Goal: Use online tool/utility: Utilize a website feature to perform a specific function

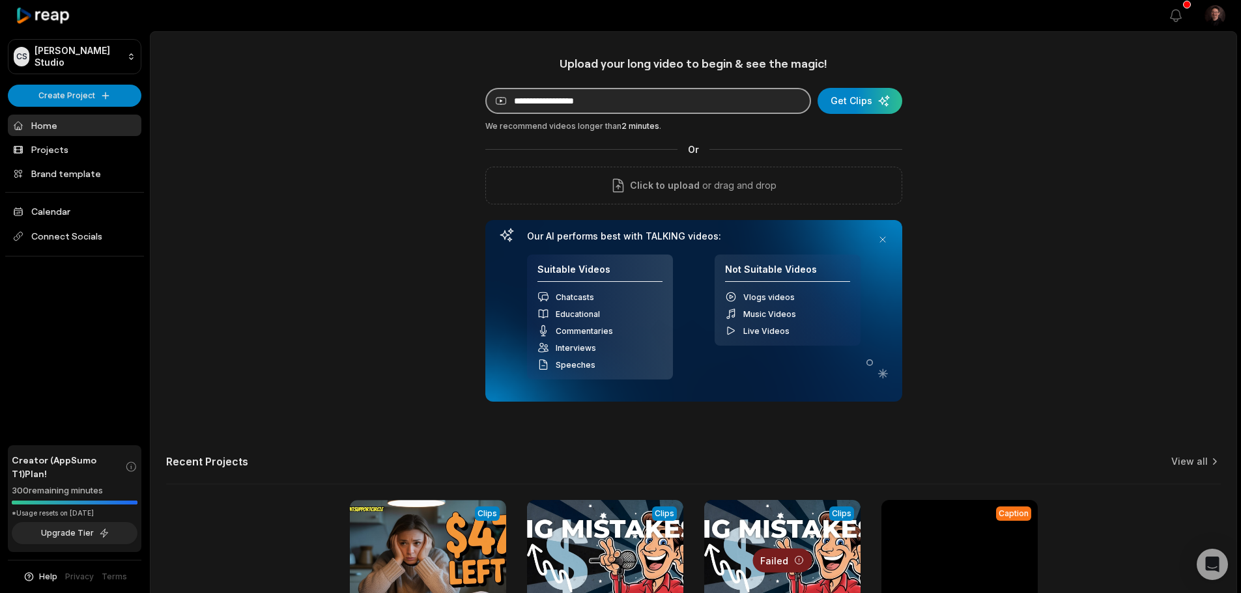
drag, startPoint x: 0, startPoint y: 0, endPoint x: 582, endPoint y: 106, distance: 591.4
click at [581, 107] on input at bounding box center [648, 101] width 326 height 26
paste input "**********"
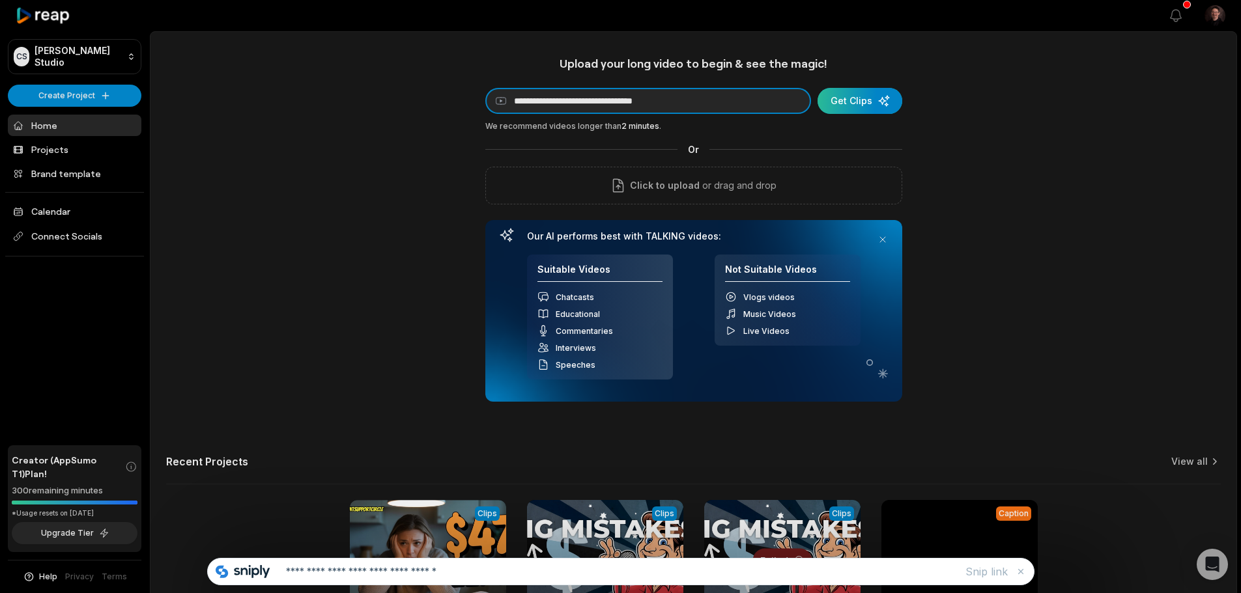
type input "**********"
click at [860, 102] on div "submit" at bounding box center [860, 101] width 85 height 26
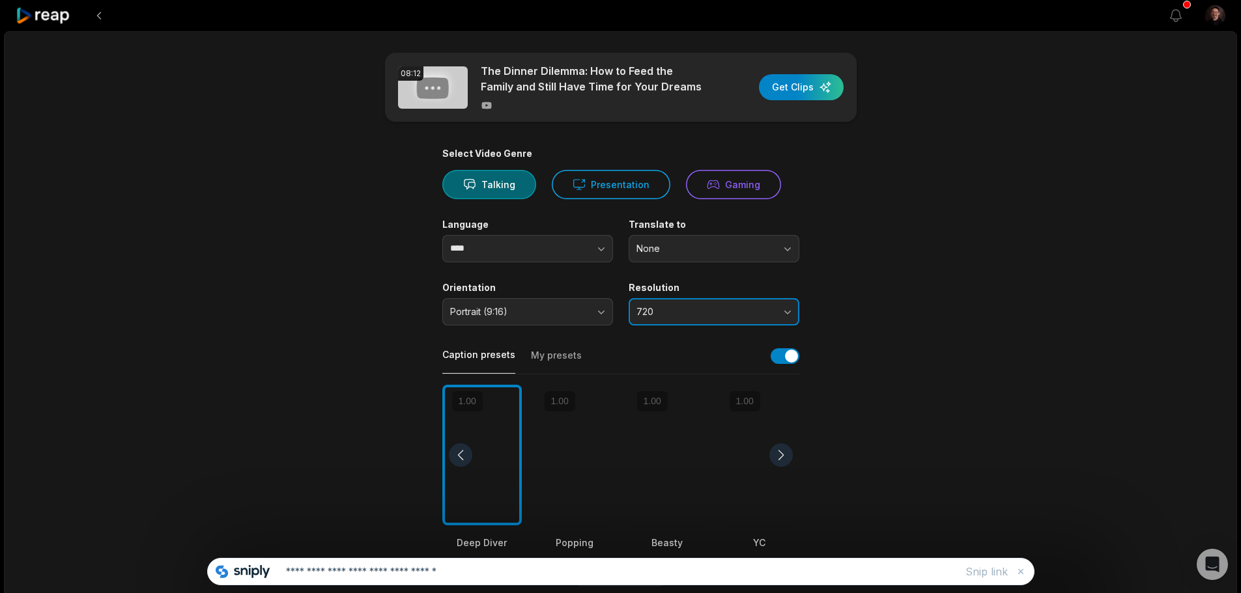
click at [722, 311] on span "720" at bounding box center [704, 312] width 137 height 12
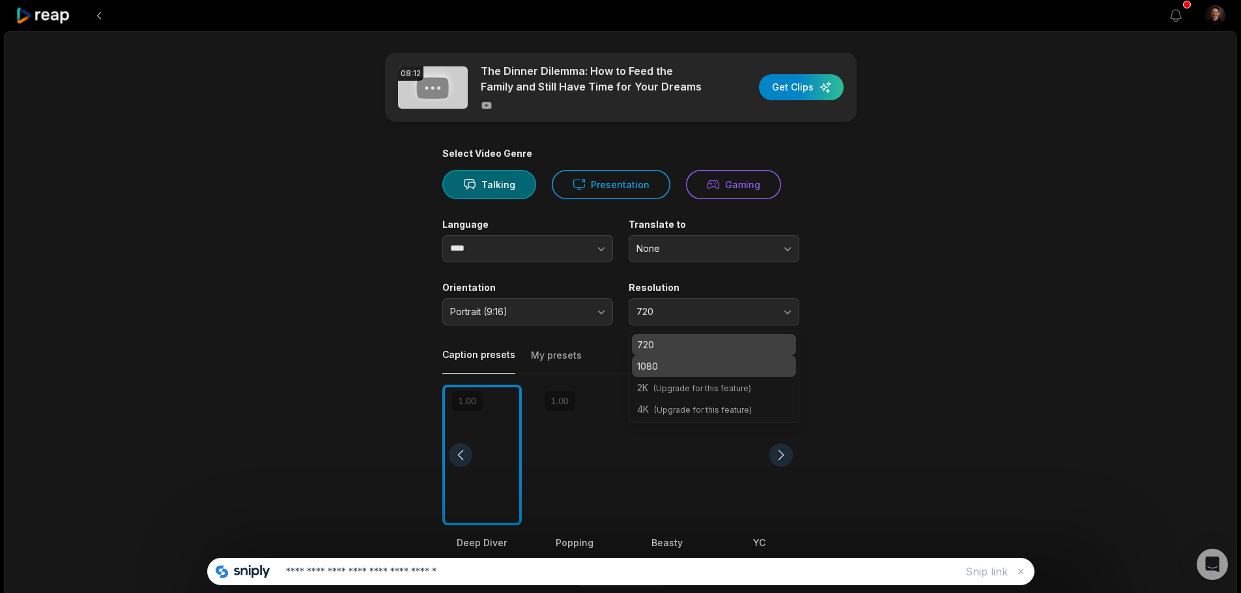
drag, startPoint x: 702, startPoint y: 363, endPoint x: 708, endPoint y: 373, distance: 12.3
click at [702, 364] on p "1080" at bounding box center [714, 367] width 154 height 14
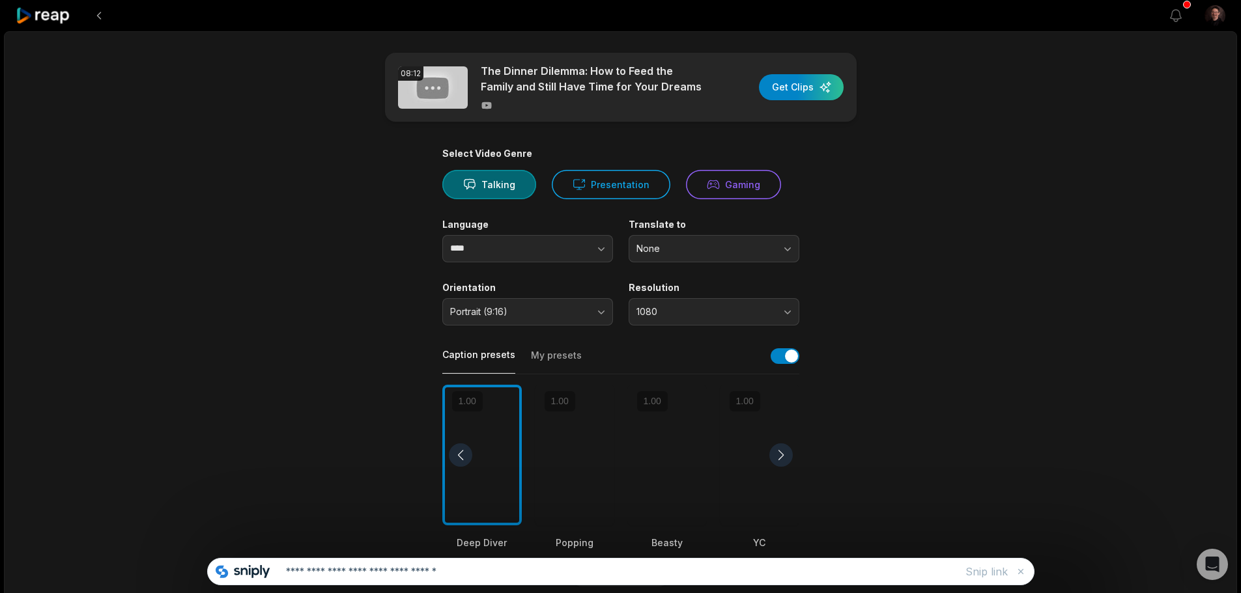
click at [672, 438] on div at bounding box center [666, 455] width 79 height 141
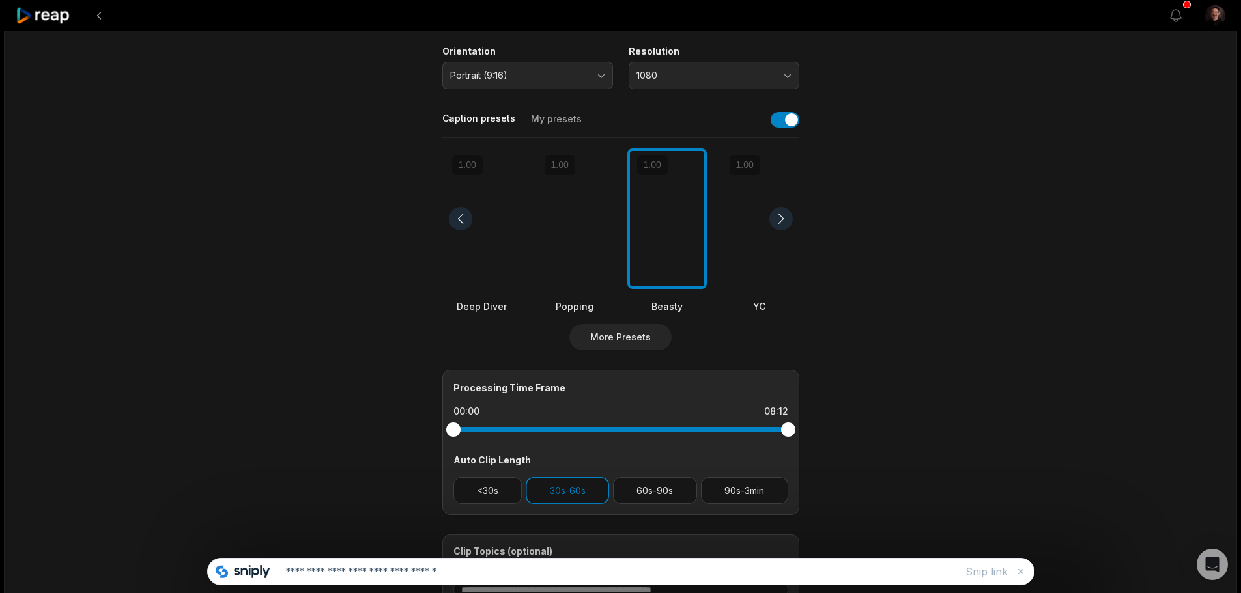
scroll to position [261, 0]
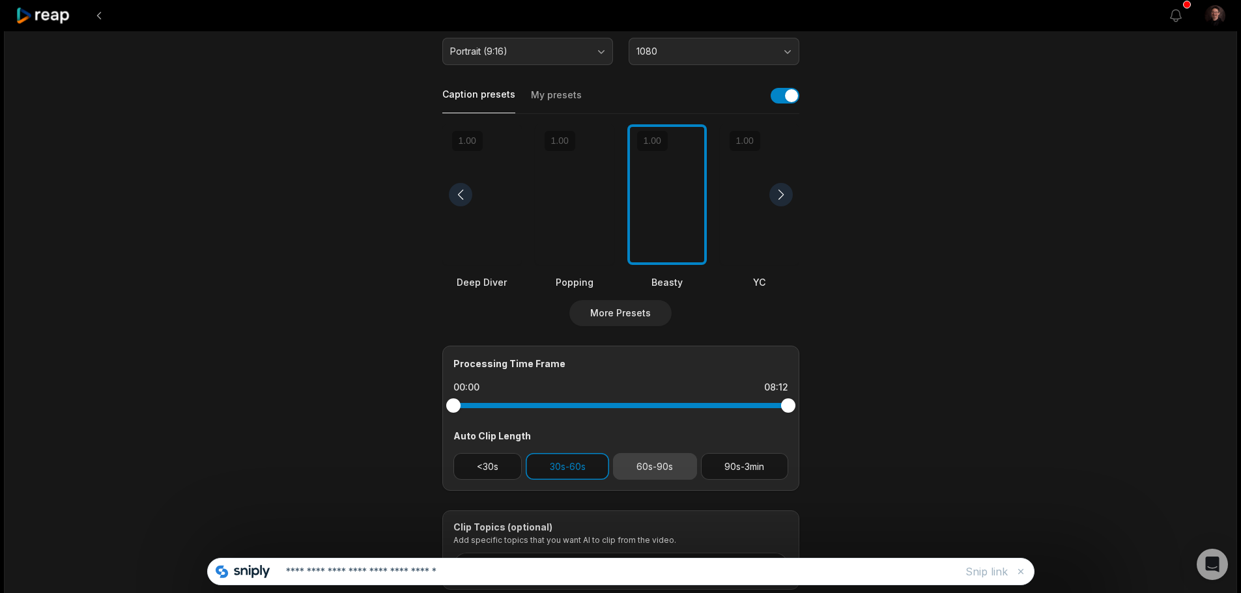
click at [631, 470] on button "60s-90s" at bounding box center [655, 466] width 84 height 27
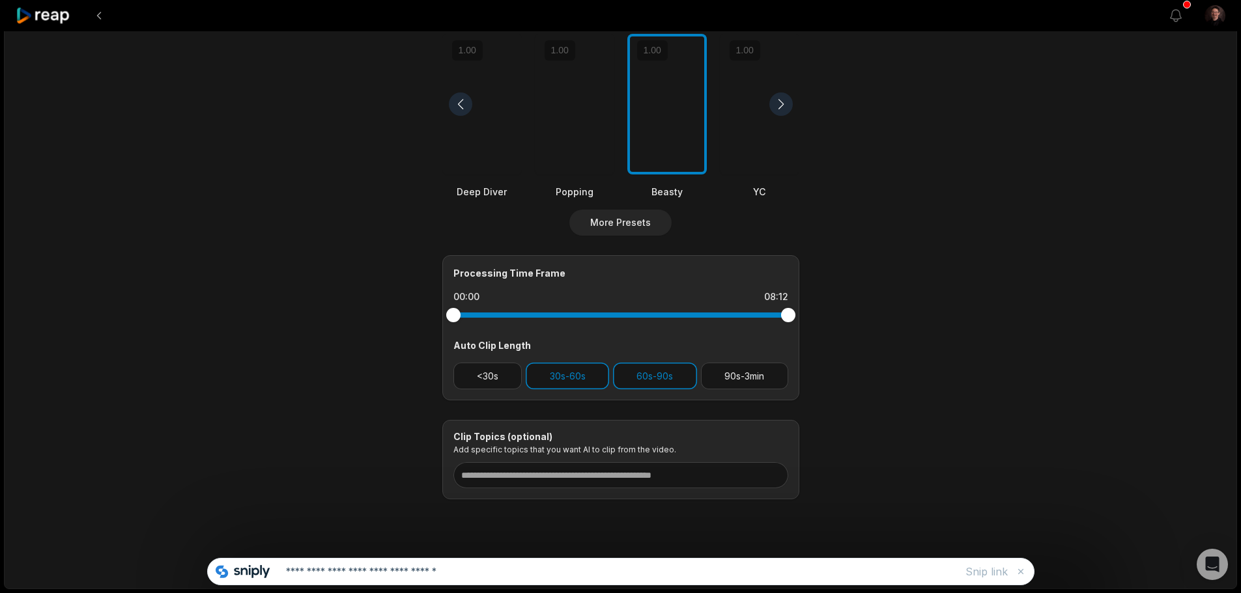
scroll to position [0, 0]
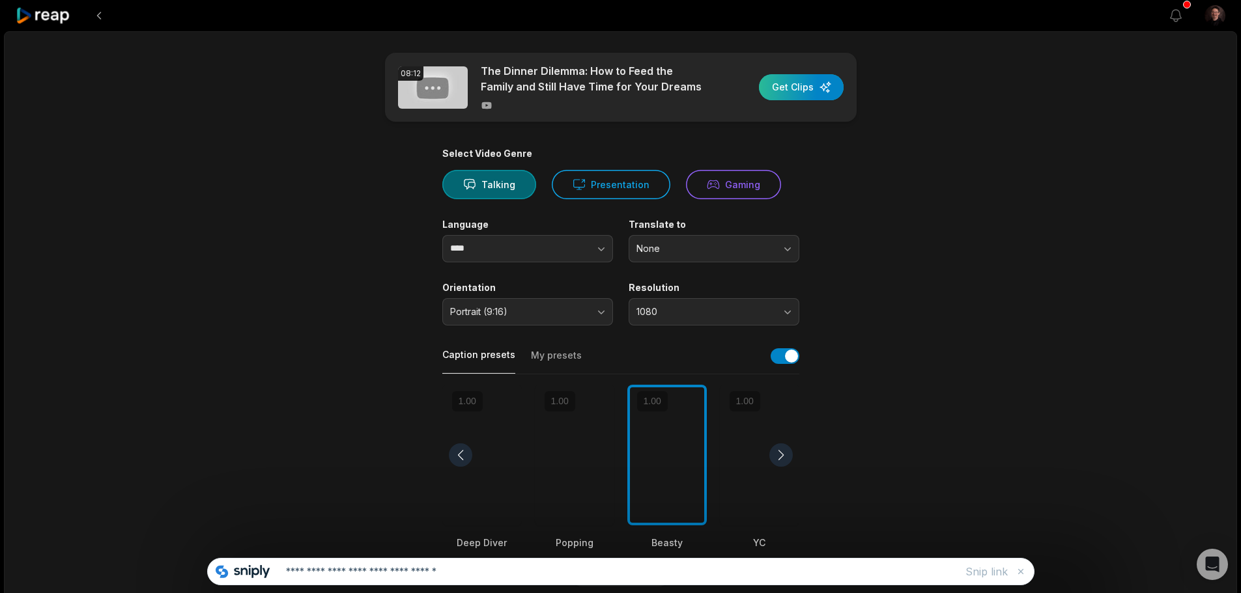
click at [805, 87] on div "button" at bounding box center [801, 87] width 85 height 26
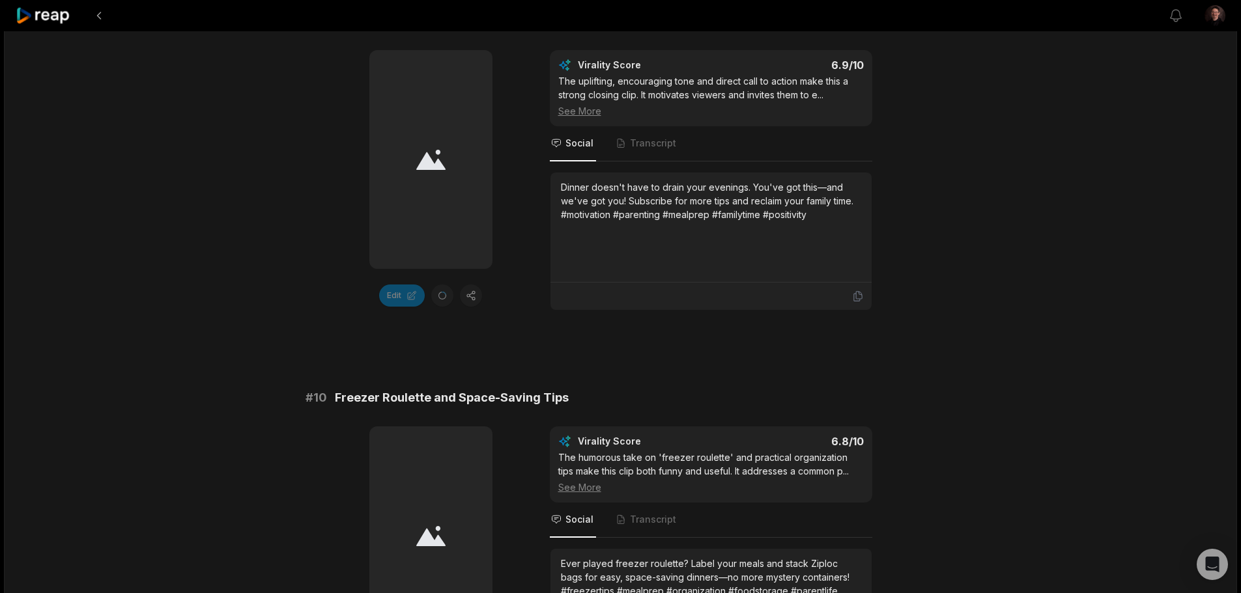
scroll to position [3489, 0]
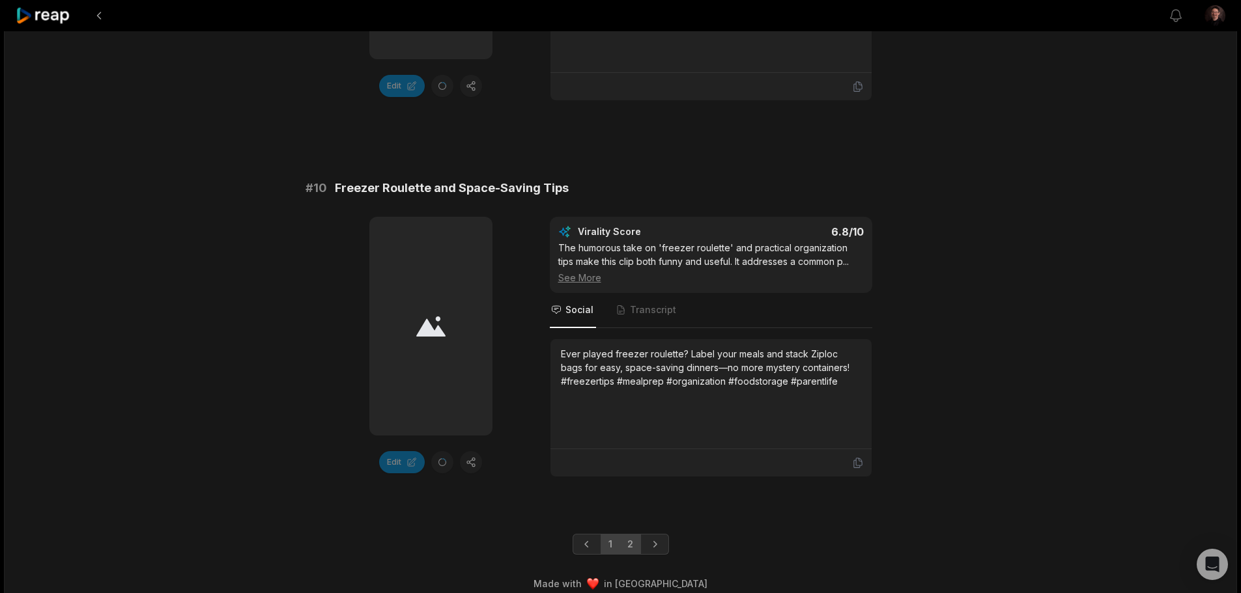
click at [628, 535] on link "2" at bounding box center [630, 544] width 21 height 21
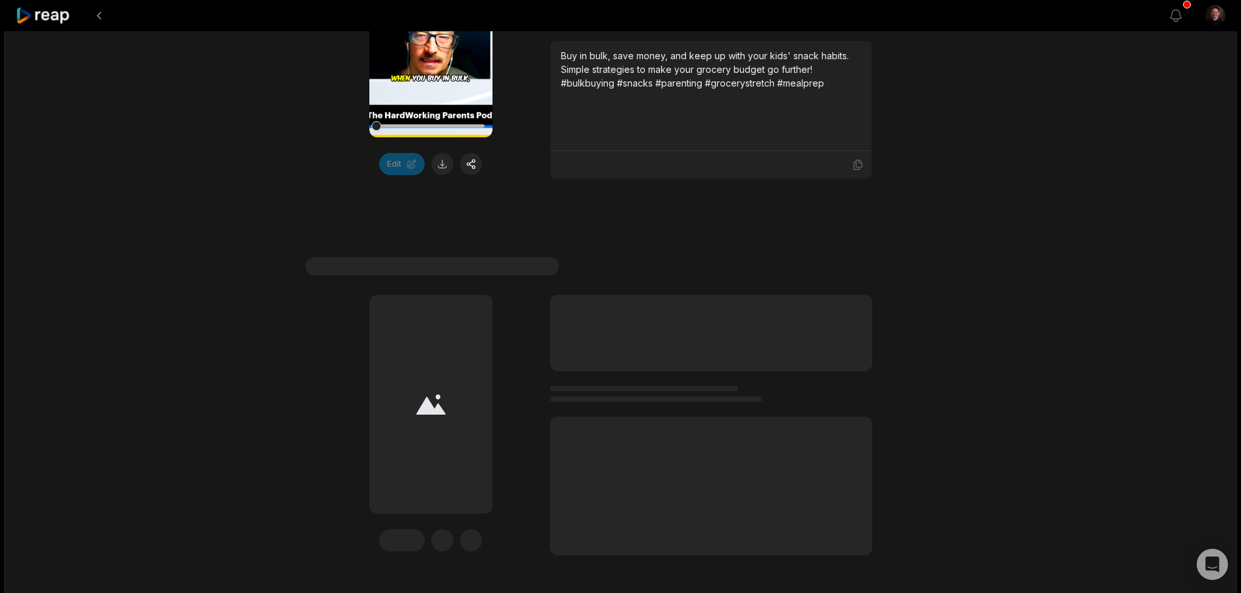
scroll to position [477, 0]
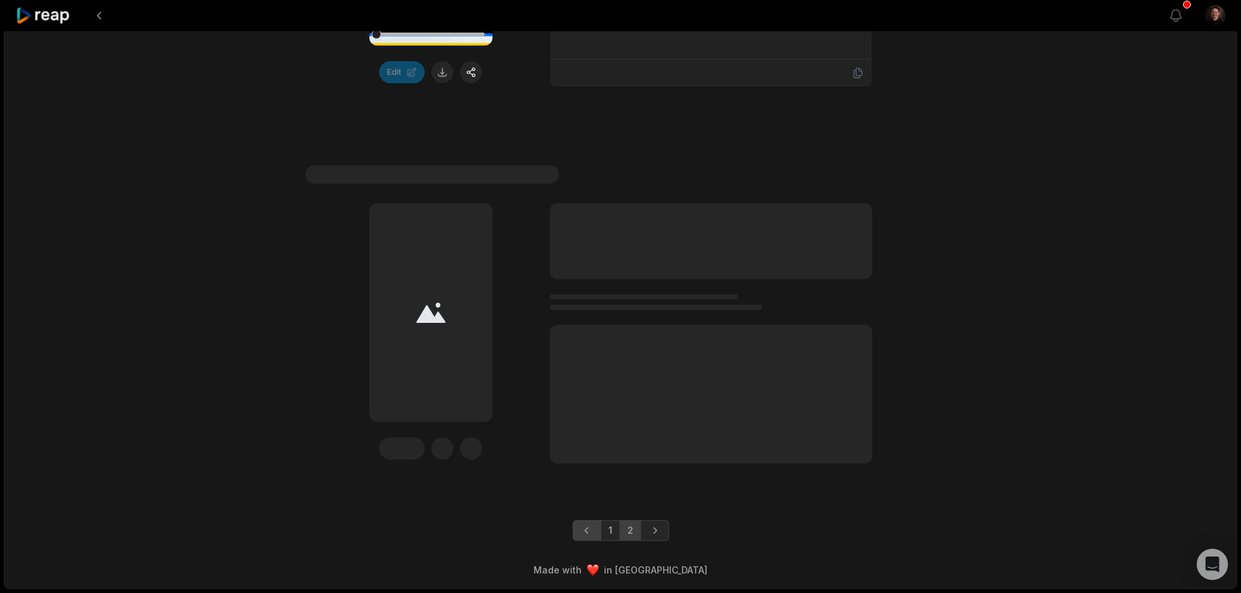
click at [588, 534] on icon "Previous page" at bounding box center [586, 531] width 4 height 7
